Goal: Task Accomplishment & Management: Manage account settings

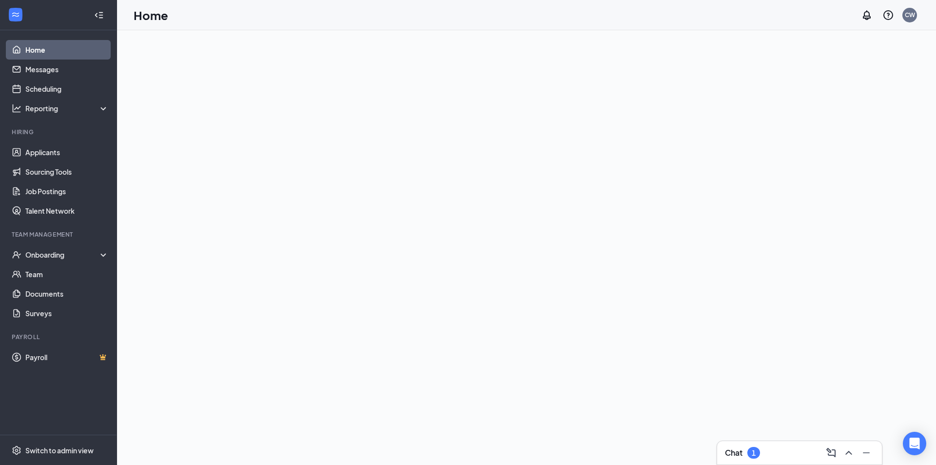
click at [750, 447] on div "1" at bounding box center [754, 453] width 13 height 12
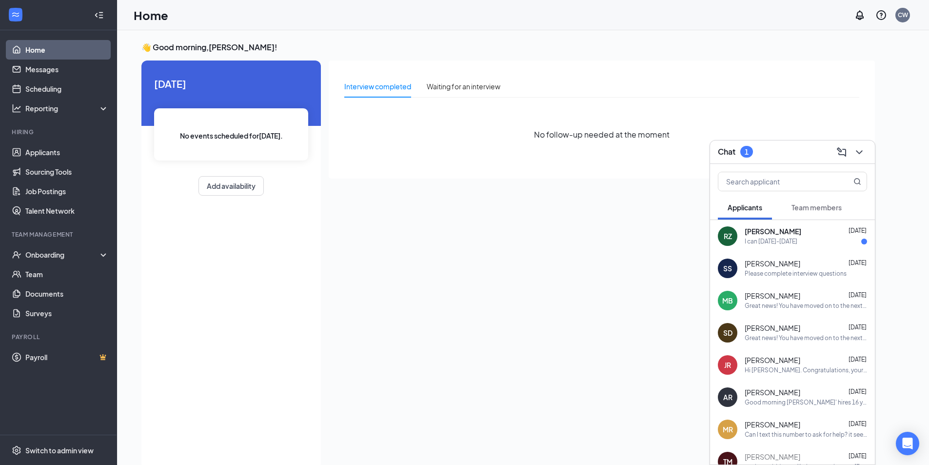
click at [787, 243] on div "I can [DATE]-[DATE]" at bounding box center [771, 241] width 53 height 8
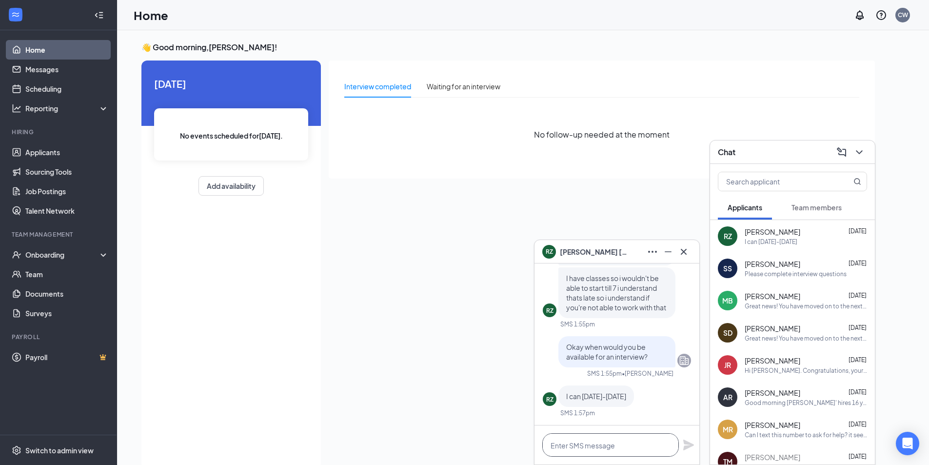
click at [649, 449] on textarea at bounding box center [610, 444] width 137 height 23
click at [637, 447] on textarea at bounding box center [610, 444] width 137 height 23
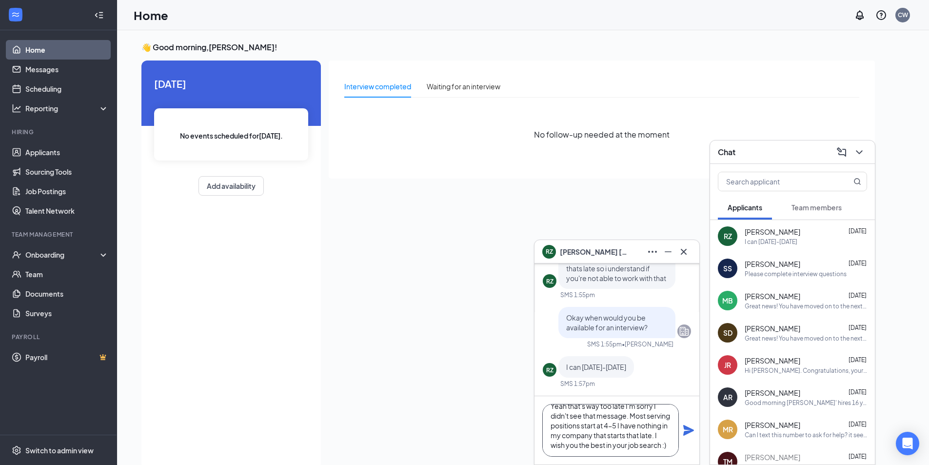
scroll to position [0, 0]
type textarea "Yeah that's way too late I'm sorry I didn't see that message. Most serving posi…"
click at [691, 426] on icon "Plane" at bounding box center [689, 430] width 12 height 12
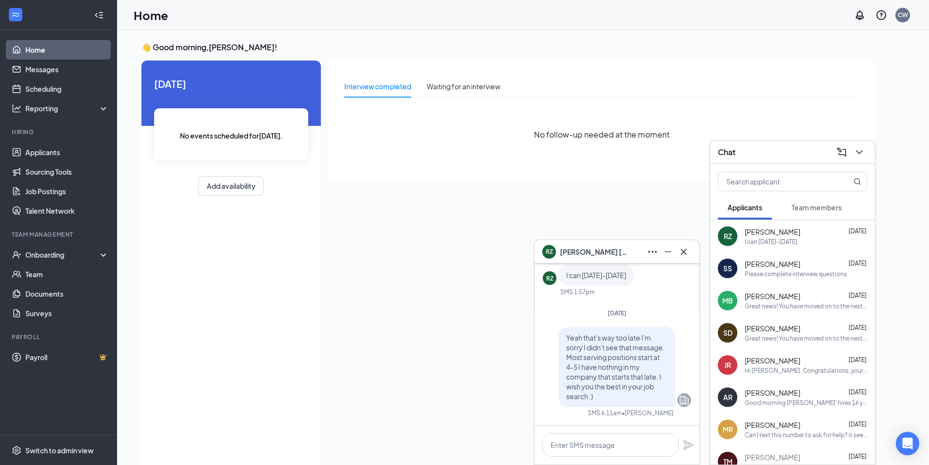
scroll to position [0, 0]
click at [688, 252] on icon "Cross" at bounding box center [684, 252] width 12 height 12
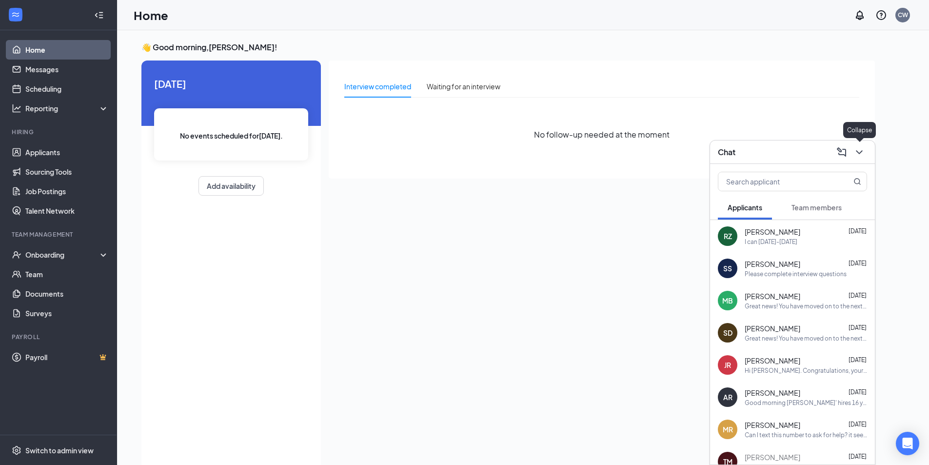
click at [860, 151] on icon "ChevronDown" at bounding box center [859, 152] width 12 height 12
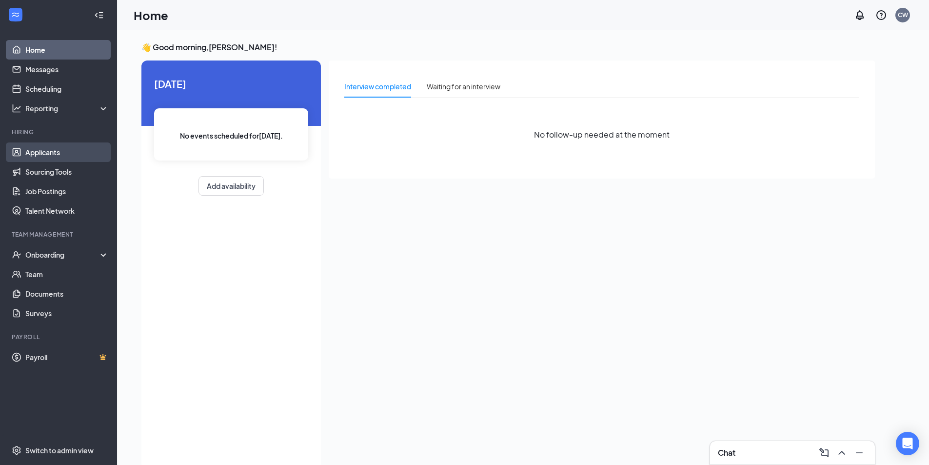
click at [78, 149] on link "Applicants" at bounding box center [66, 152] width 83 height 20
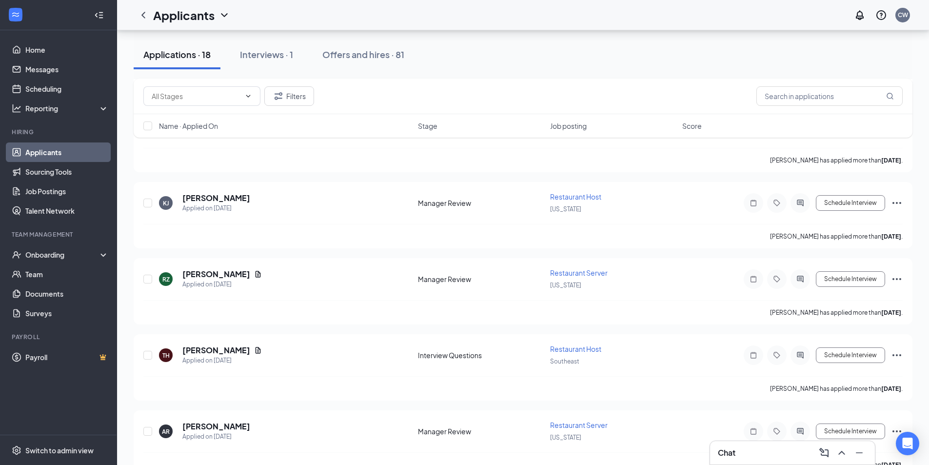
scroll to position [1105, 0]
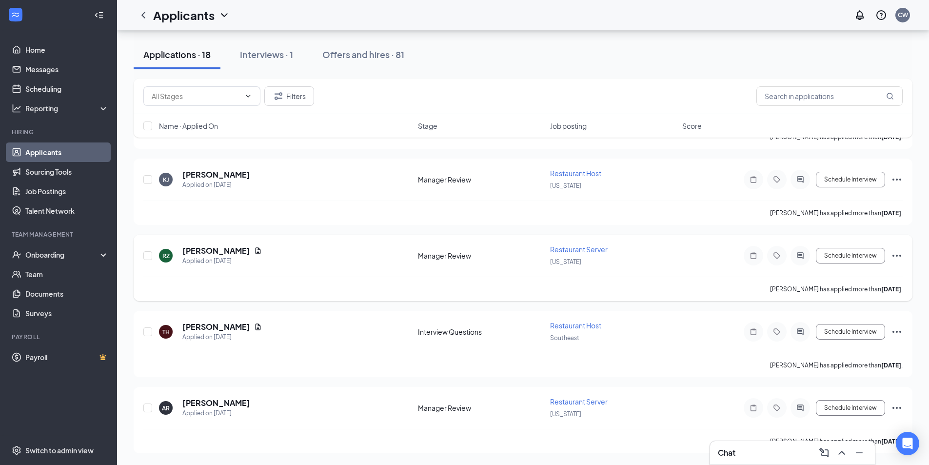
click at [904, 256] on div "RZ [PERSON_NAME] Applied on [DATE] Manager Review Restaurant Server [US_STATE] …" at bounding box center [523, 268] width 779 height 66
click at [896, 256] on icon "Ellipses" at bounding box center [896, 256] width 9 height 2
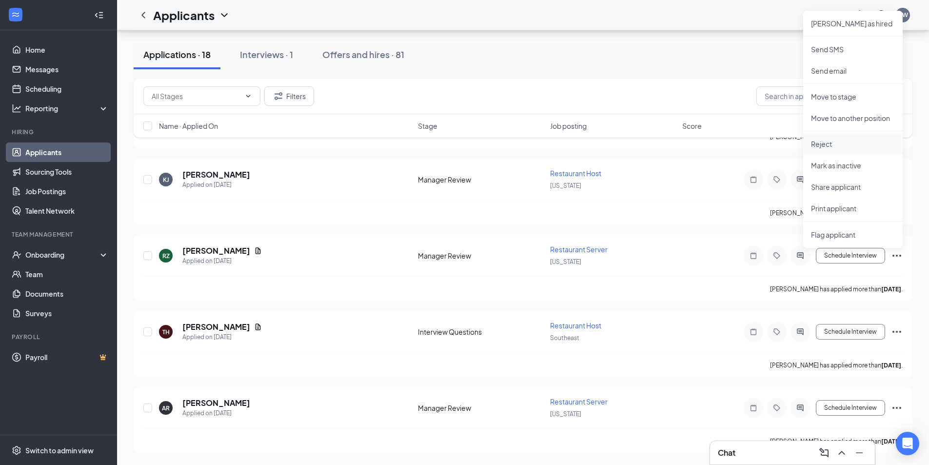
click at [818, 141] on p "Reject" at bounding box center [853, 144] width 84 height 10
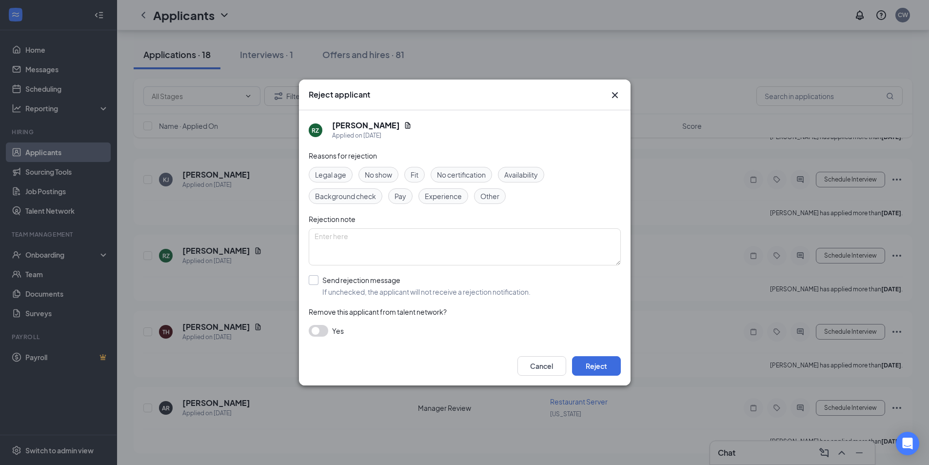
click at [318, 277] on input "Send rejection message If unchecked, the applicant will not receive a rejection…" at bounding box center [420, 285] width 222 height 21
checkbox input "true"
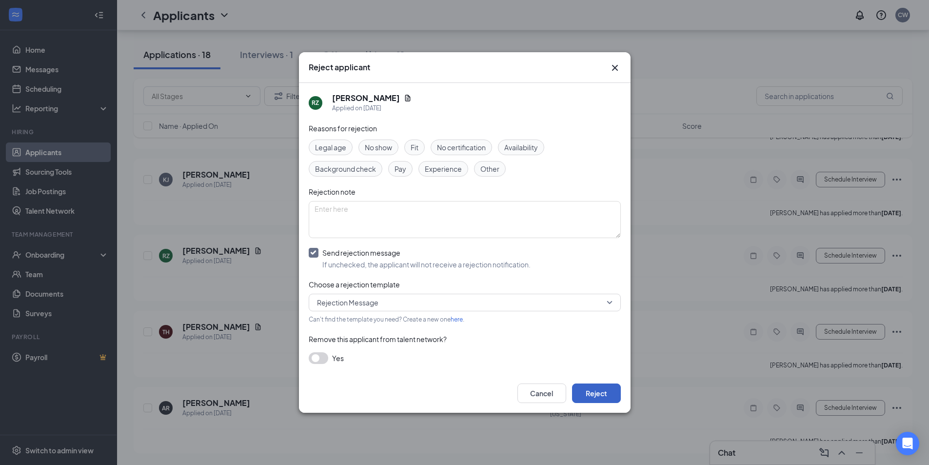
click at [575, 385] on button "Reject" at bounding box center [596, 393] width 49 height 20
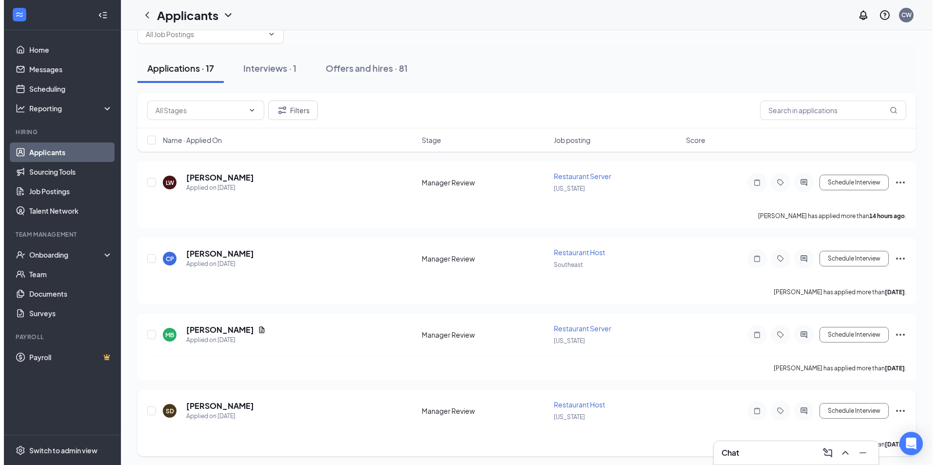
scroll to position [0, 0]
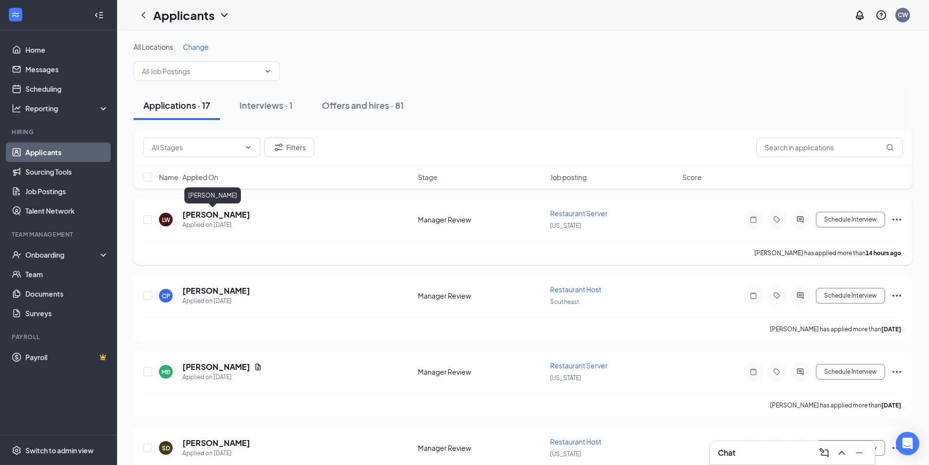
click at [213, 216] on h5 "[PERSON_NAME]" at bounding box center [216, 214] width 68 height 11
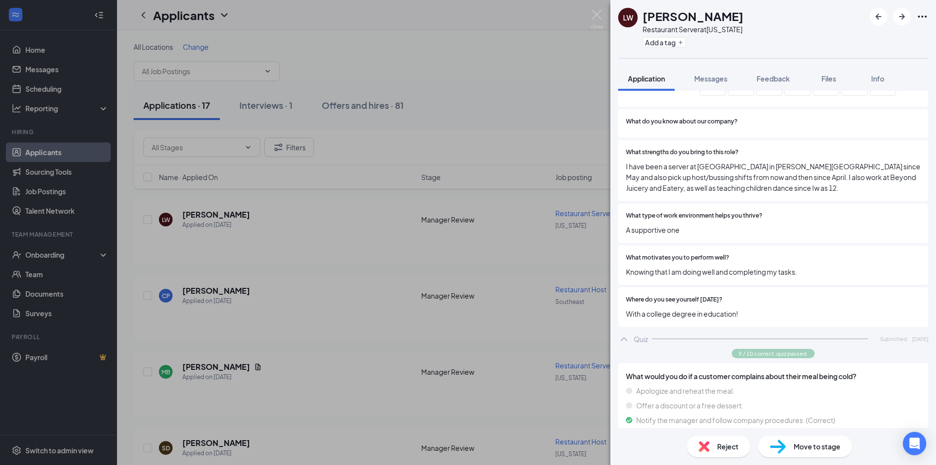
scroll to position [1658, 0]
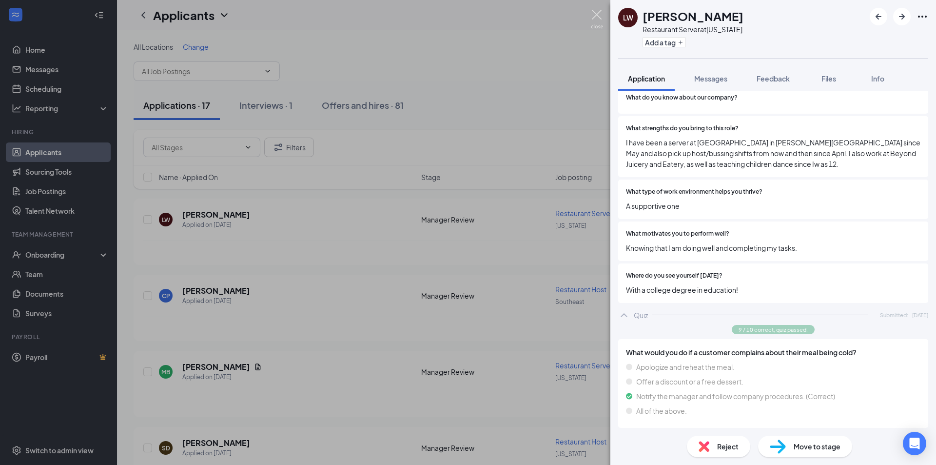
click at [602, 14] on img at bounding box center [597, 19] width 12 height 19
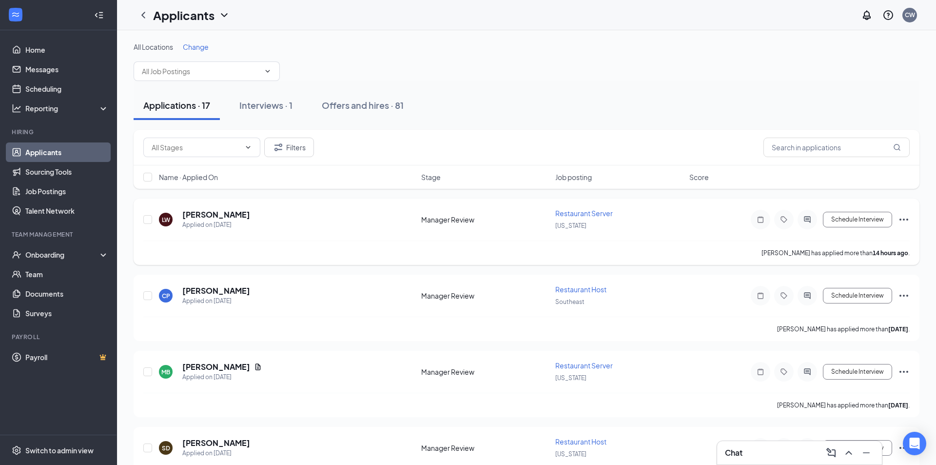
click at [805, 216] on icon "ActiveChat" at bounding box center [808, 220] width 12 height 8
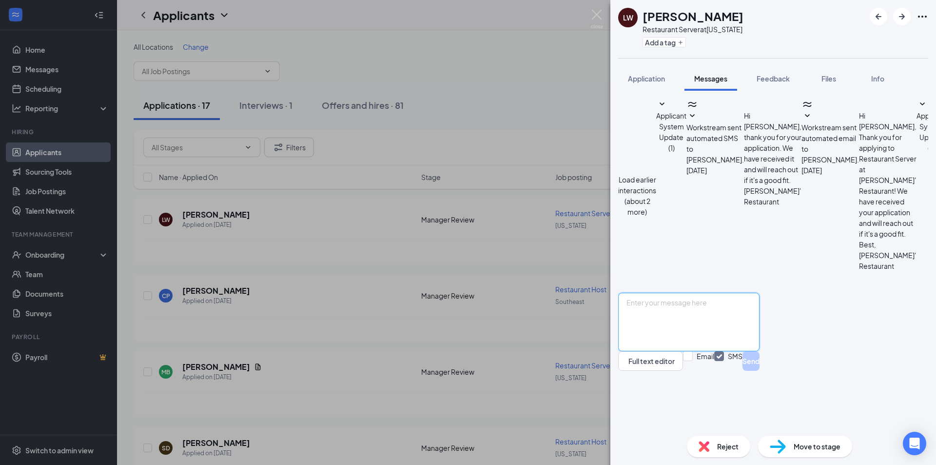
click at [684, 350] on textarea at bounding box center [688, 322] width 141 height 59
type textarea "We have reviewed your application and would like to see if you would like to co…"
click at [760, 371] on button "Send" at bounding box center [751, 361] width 17 height 20
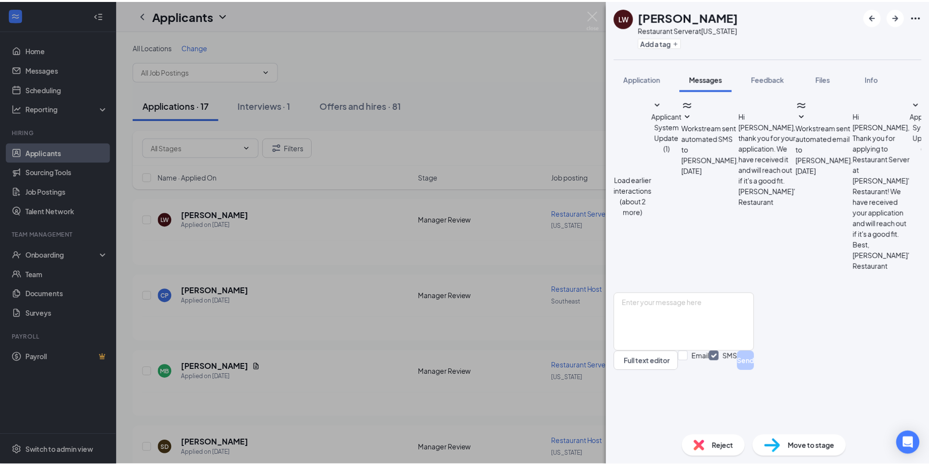
scroll to position [200, 0]
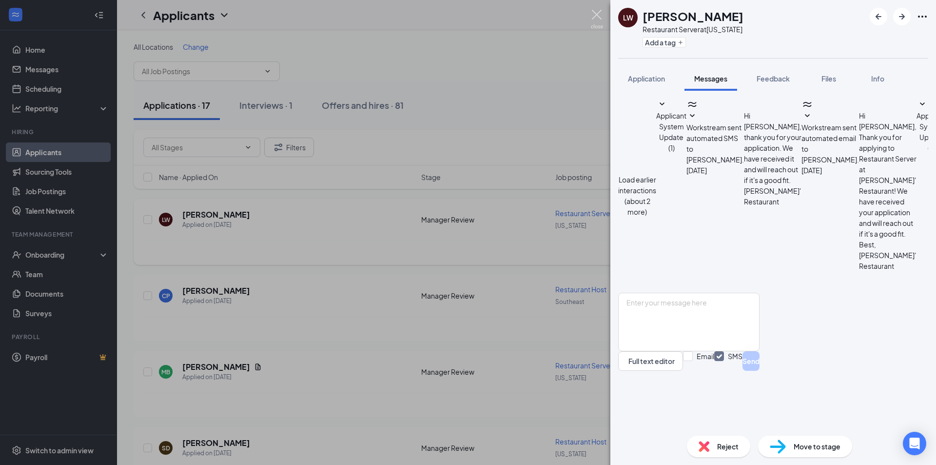
click at [600, 15] on img at bounding box center [597, 19] width 12 height 19
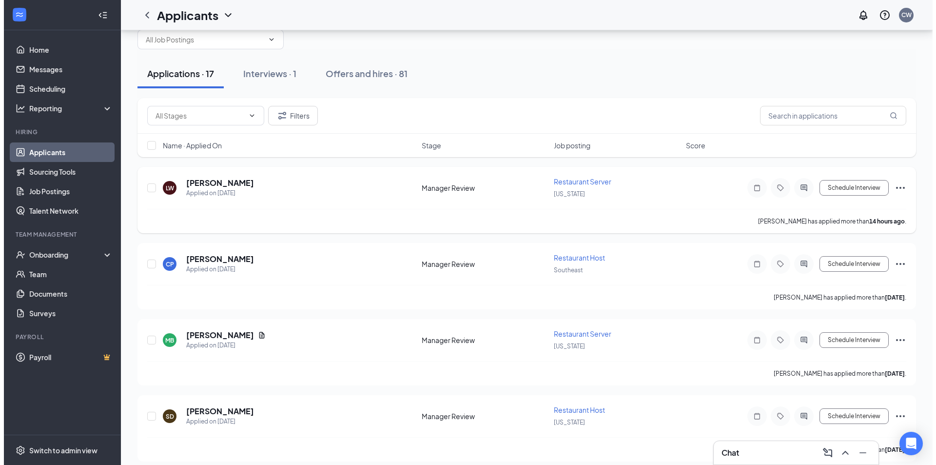
scroll to position [49, 0]
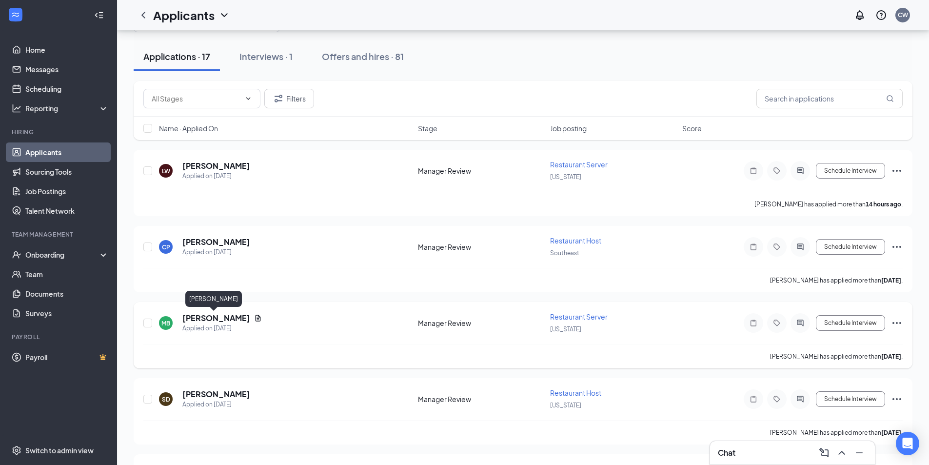
click at [215, 314] on h5 "[PERSON_NAME]" at bounding box center [216, 318] width 68 height 11
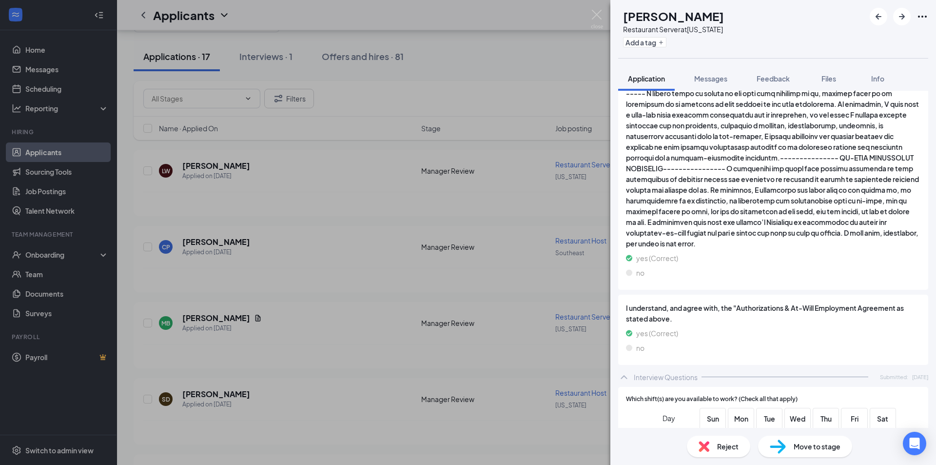
scroll to position [1707, 0]
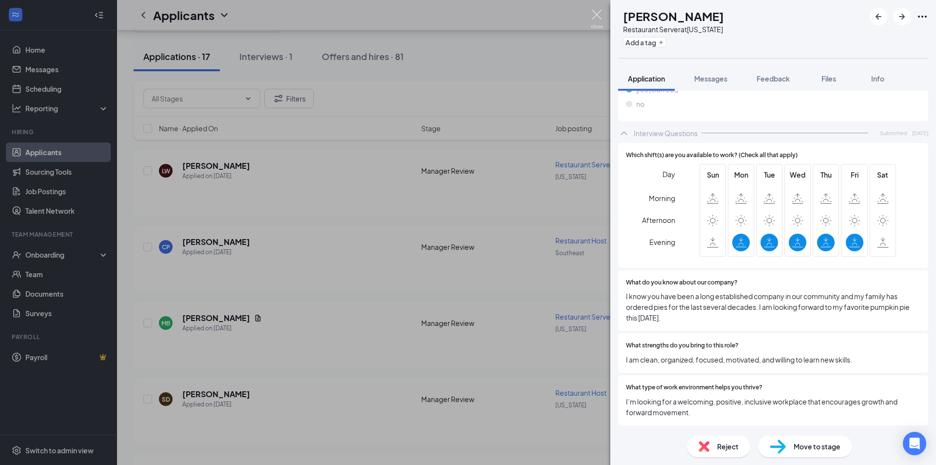
click at [596, 14] on img at bounding box center [597, 19] width 12 height 19
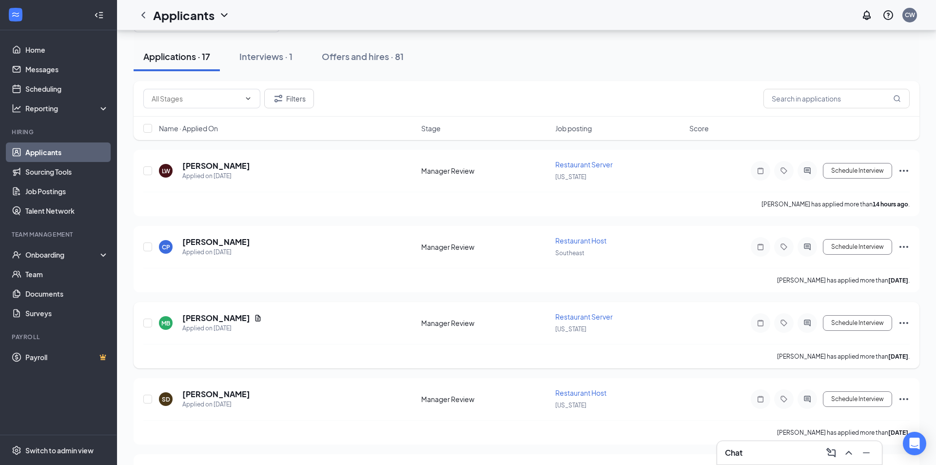
click at [798, 318] on div at bounding box center [808, 323] width 20 height 20
click at [797, 319] on icon "ActiveChat" at bounding box center [800, 323] width 12 height 8
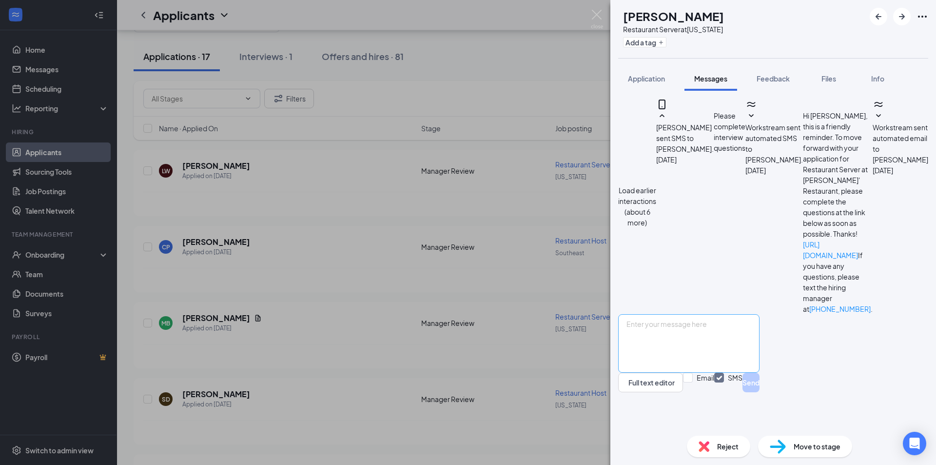
scroll to position [150, 0]
click at [747, 359] on textarea at bounding box center [688, 343] width 141 height 59
type textarea "We have reviewed your application and would like to know if you would like to c…"
click at [760, 392] on button "Send" at bounding box center [751, 383] width 17 height 20
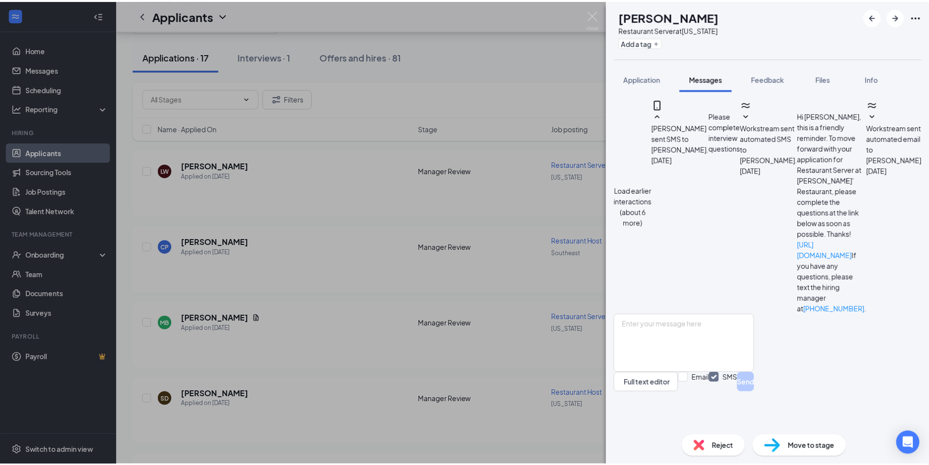
scroll to position [234, 0]
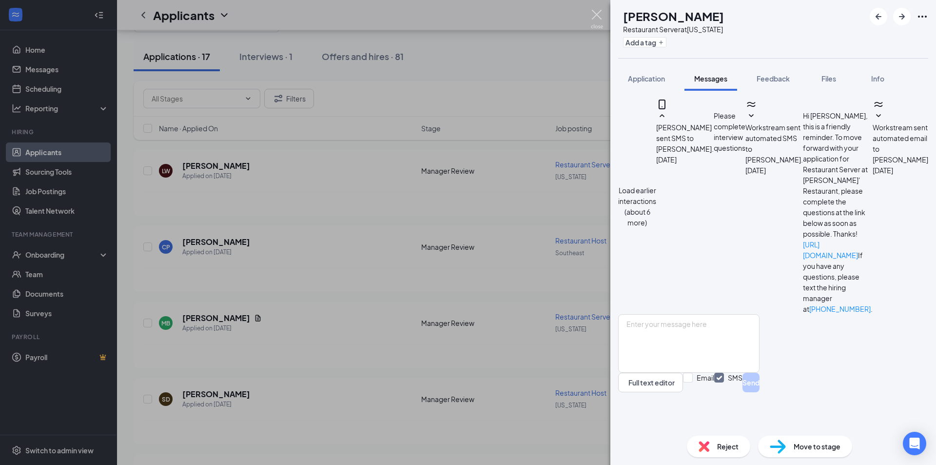
click at [601, 14] on img at bounding box center [597, 19] width 12 height 19
